Goal: Task Accomplishment & Management: Manage account settings

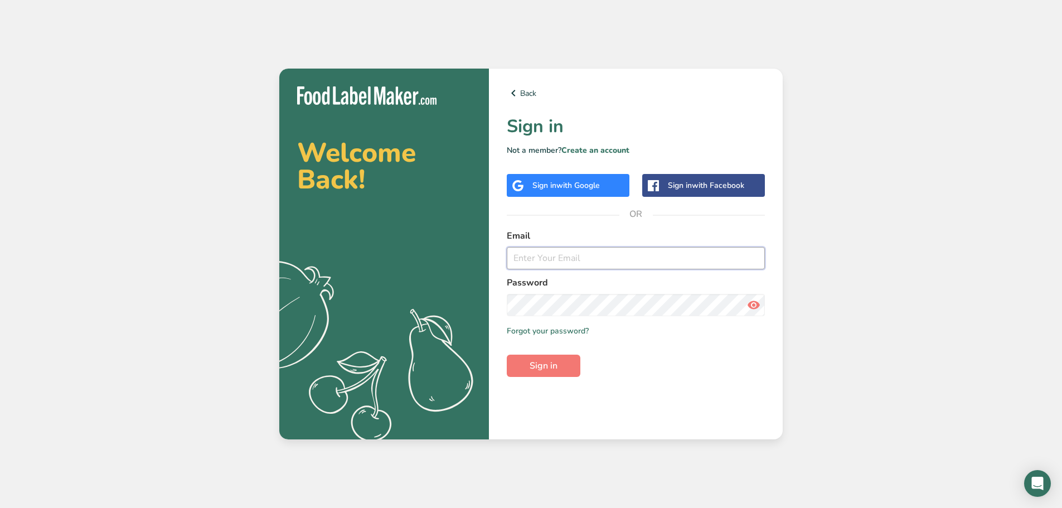
click at [603, 250] on input "email" at bounding box center [636, 258] width 258 height 22
type input "marc@foodlabelmaker.com"
click at [551, 379] on div "Back Sign in Not a member? Create an account Sign in with Google Sign in with F…" at bounding box center [636, 254] width 294 height 371
click at [550, 370] on span "Sign in" at bounding box center [543, 365] width 28 height 13
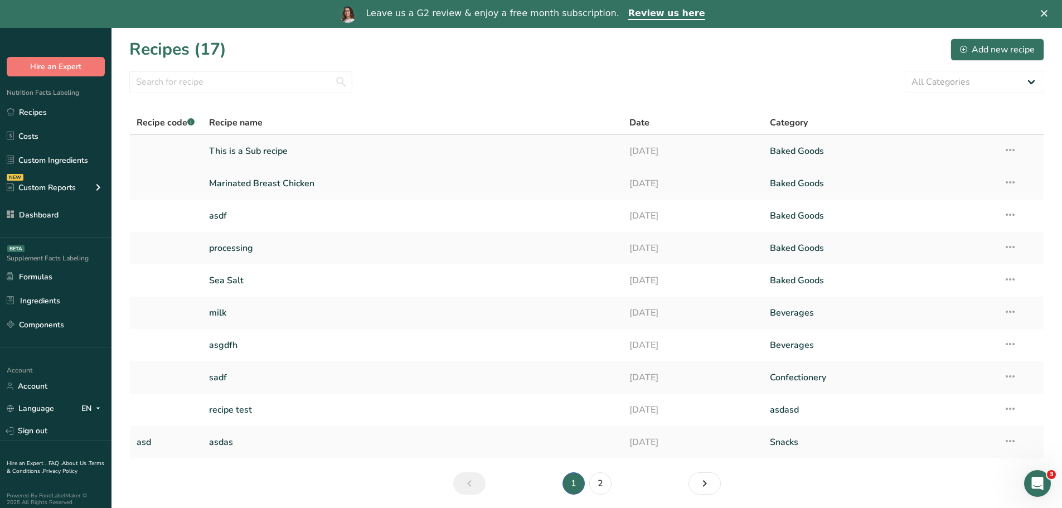
click at [345, 149] on link "This is a Sub recipe" at bounding box center [412, 150] width 407 height 23
click at [290, 185] on link "Marinated Breast Chicken" at bounding box center [412, 183] width 407 height 23
click at [283, 182] on link "Marinated Breast Chicken" at bounding box center [412, 183] width 407 height 23
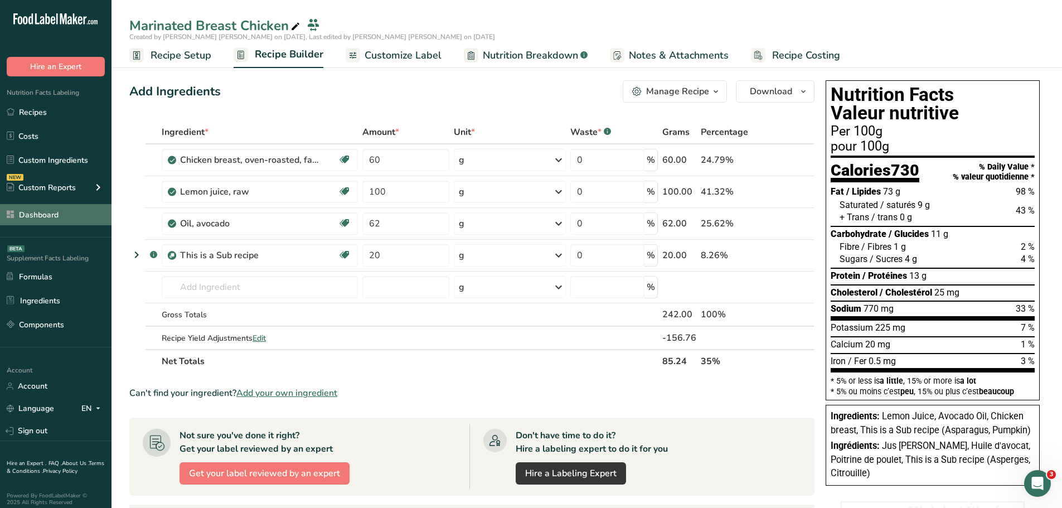
click at [52, 217] on link "Dashboard" at bounding box center [55, 214] width 111 height 21
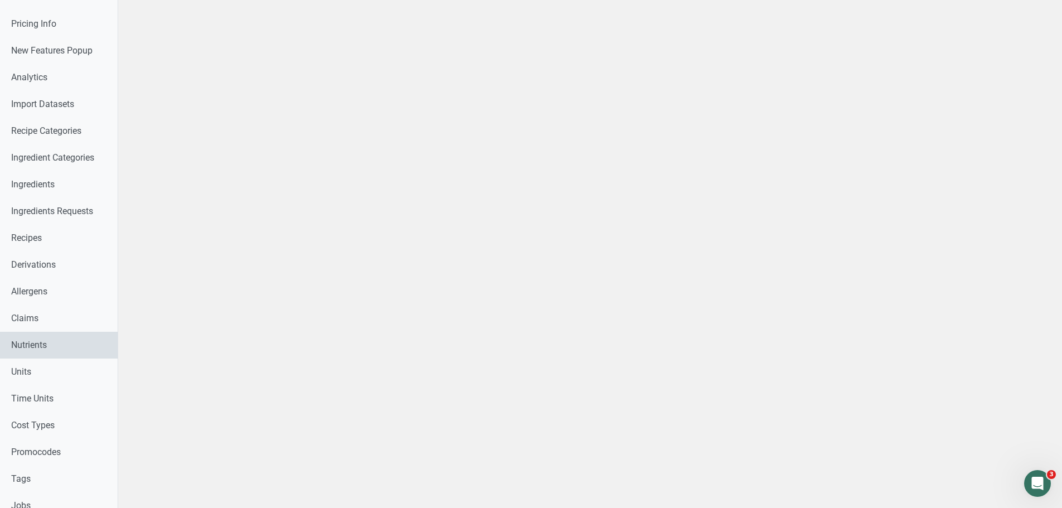
scroll to position [235, 0]
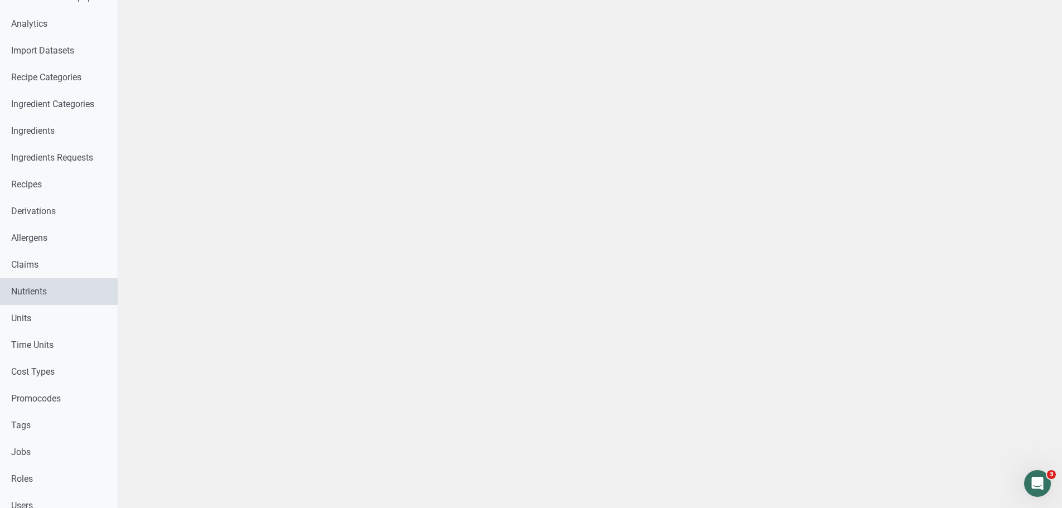
click at [37, 287] on link "Nutrients" at bounding box center [59, 291] width 118 height 27
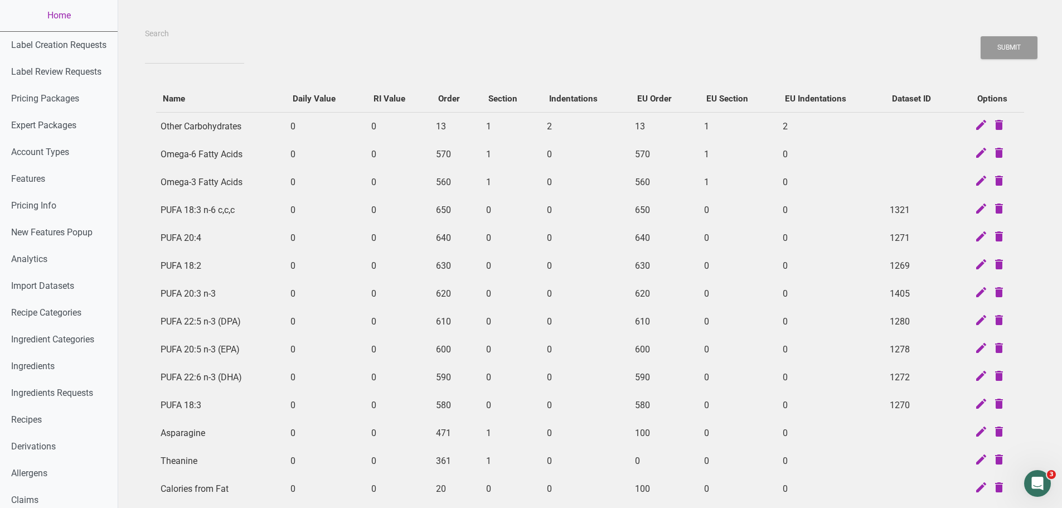
scroll to position [0, 2]
drag, startPoint x: 752, startPoint y: 159, endPoint x: 963, endPoint y: 130, distance: 213.2
click at [976, 123] on icon at bounding box center [978, 126] width 13 height 16
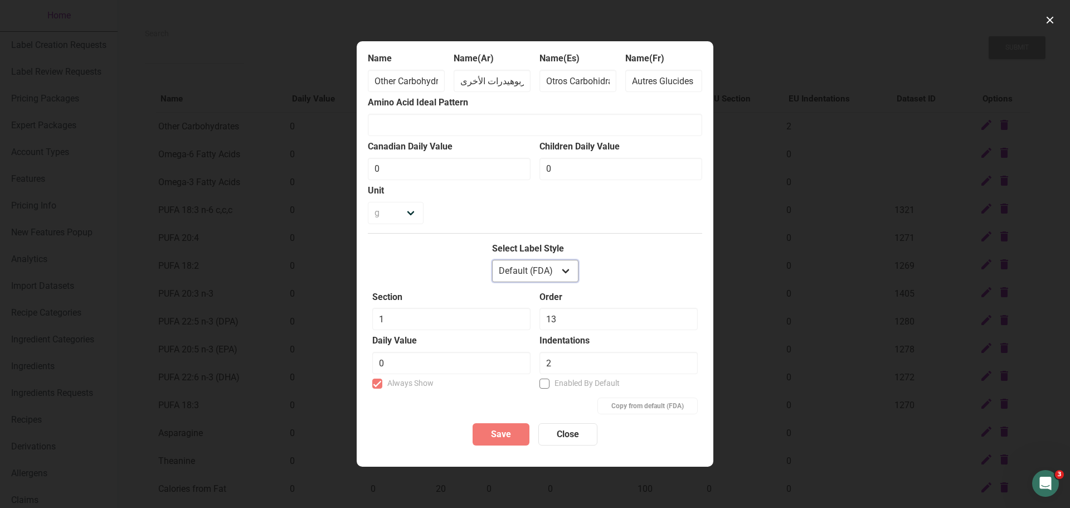
click at [570, 269] on select "Default (FDA) European Mexican fda_aggregate buffet canadian" at bounding box center [535, 271] width 86 height 22
click at [563, 267] on select "Default (FDA) European Mexican fda_aggregate buffet canadian" at bounding box center [535, 271] width 86 height 22
click at [450, 402] on div "Copy from default (FDA)" at bounding box center [534, 405] width 325 height 17
click at [563, 261] on select "Default (FDA) European Mexican fda_aggregate buffet canadian" at bounding box center [535, 271] width 86 height 22
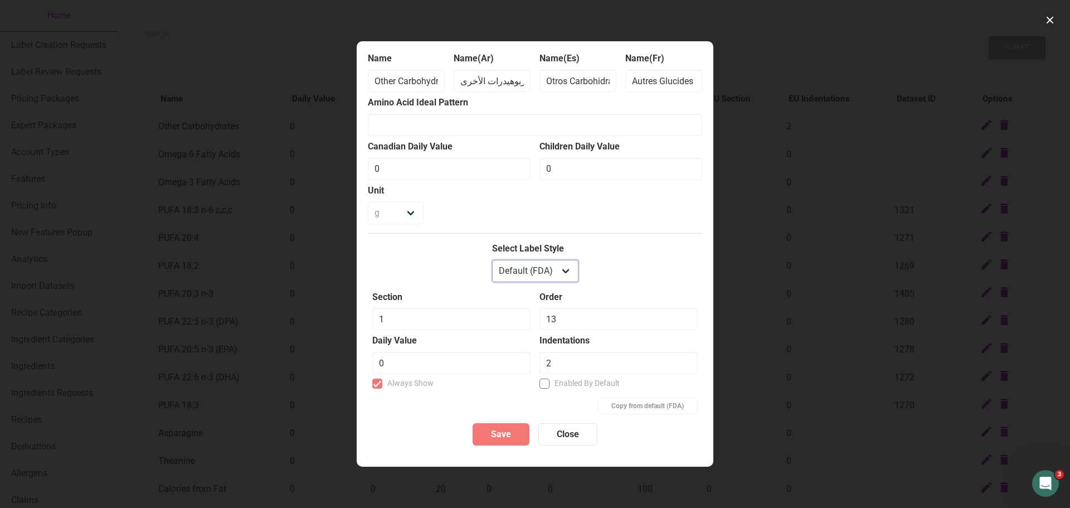
select select "european"
click at [492, 260] on select "Default (FDA) European Mexican fda_aggregate buffet canadian" at bounding box center [535, 271] width 86 height 22
checkbox input "false"
click at [571, 268] on select "Default (FDA) European Mexican fda_aggregate buffet canadian" at bounding box center [535, 271] width 86 height 22
select select "default"
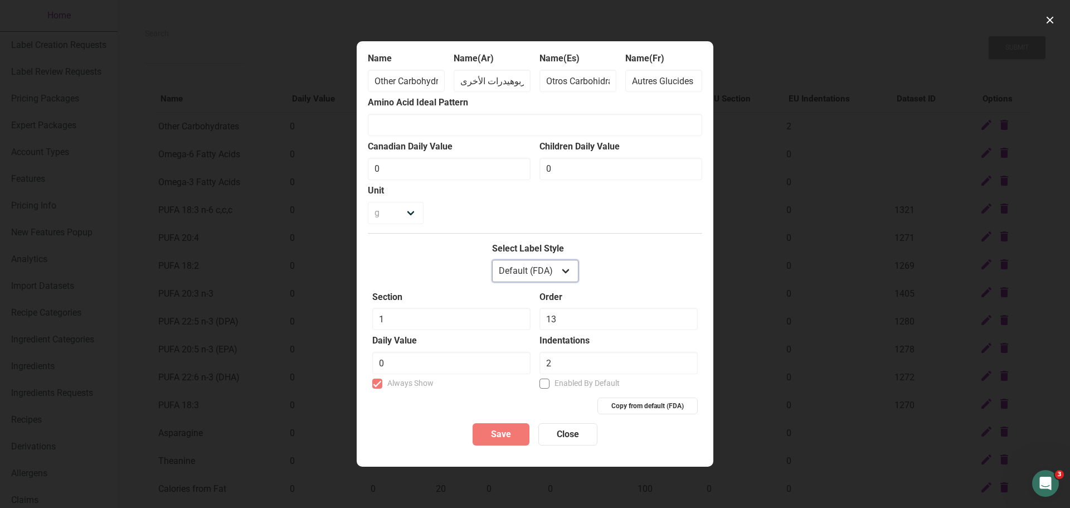
click at [492, 260] on select "Default (FDA) European Mexican fda_aggregate buffet canadian" at bounding box center [535, 271] width 86 height 22
checkbox input "true"
click at [566, 429] on span "Close" at bounding box center [568, 433] width 22 height 13
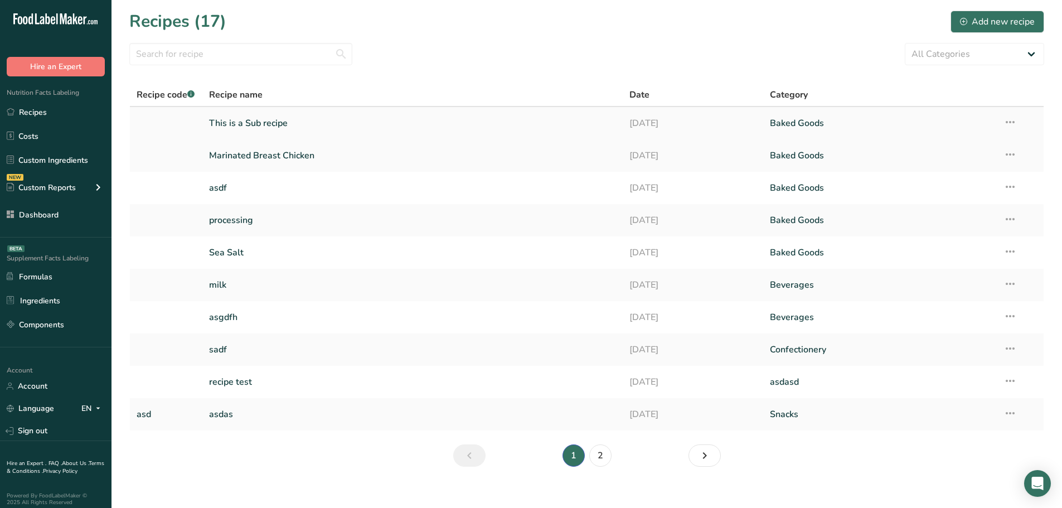
click at [273, 125] on link "This is a Sub recipe" at bounding box center [412, 122] width 407 height 23
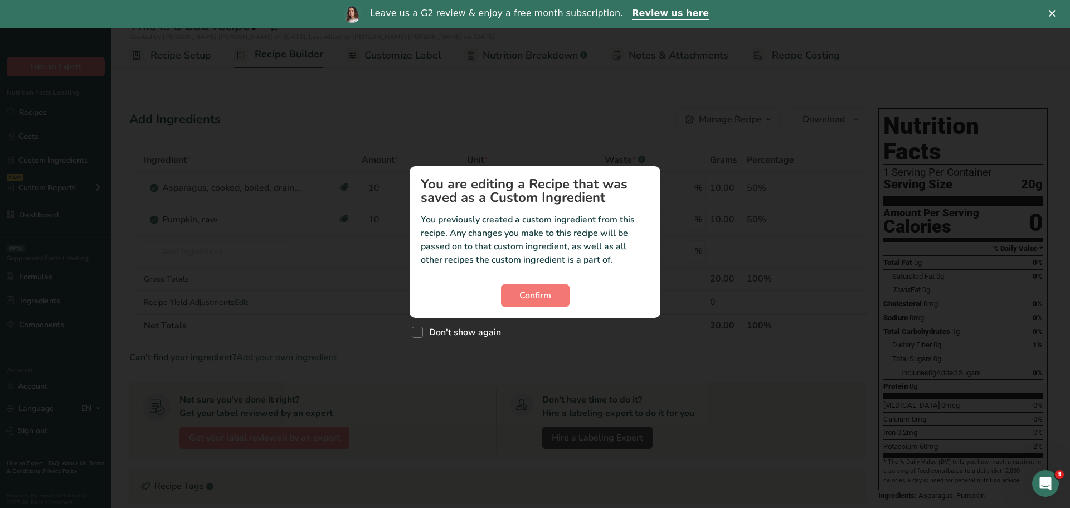
drag, startPoint x: 443, startPoint y: 332, endPoint x: 510, endPoint y: 306, distance: 71.9
click at [444, 332] on span "Don't show again" at bounding box center [462, 332] width 78 height 11
click at [419, 332] on input "Don't show again" at bounding box center [415, 332] width 7 height 7
checkbox input "true"
click at [538, 292] on span "Confirm" at bounding box center [535, 295] width 32 height 13
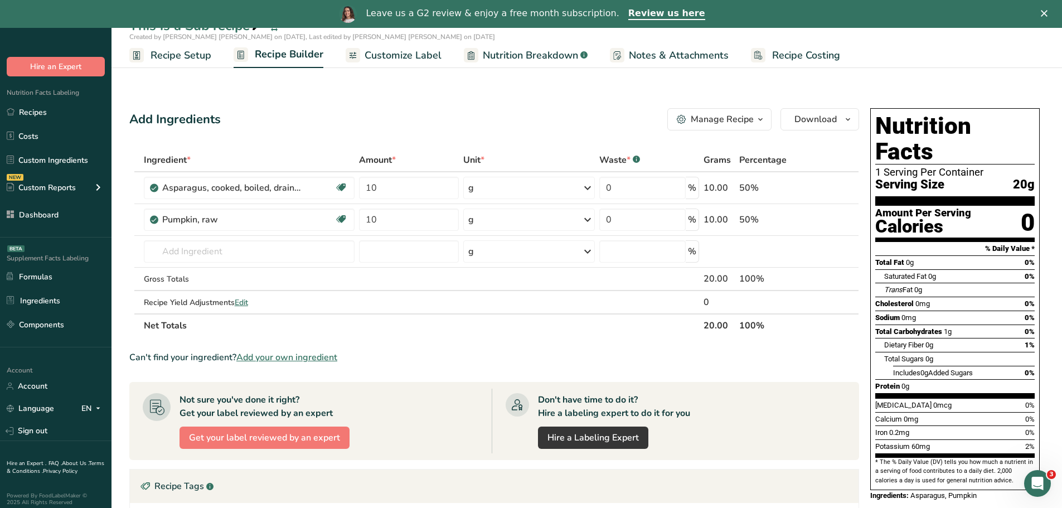
click at [436, 11] on div "Leave us a G2 review & enjoy a free month subscription." at bounding box center [492, 13] width 253 height 11
click at [458, 13] on div "Leave us a G2 review & enjoy a free month subscription." at bounding box center [492, 13] width 253 height 11
click at [474, 16] on div "Leave us a G2 review & enjoy a free month subscription." at bounding box center [492, 13] width 253 height 11
